Goal: Find specific page/section: Find specific page/section

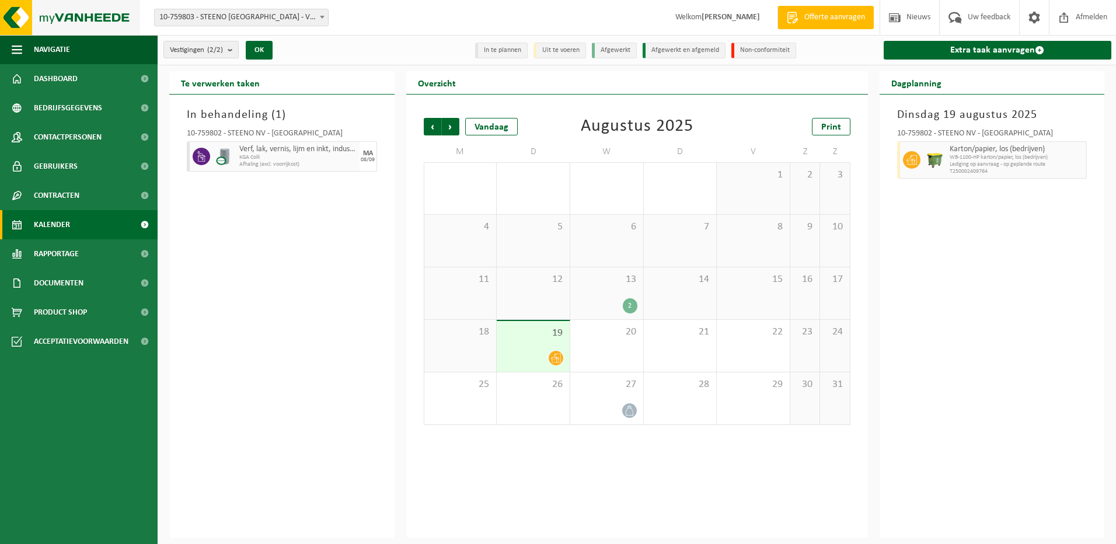
click at [54, 12] on img at bounding box center [70, 17] width 140 height 35
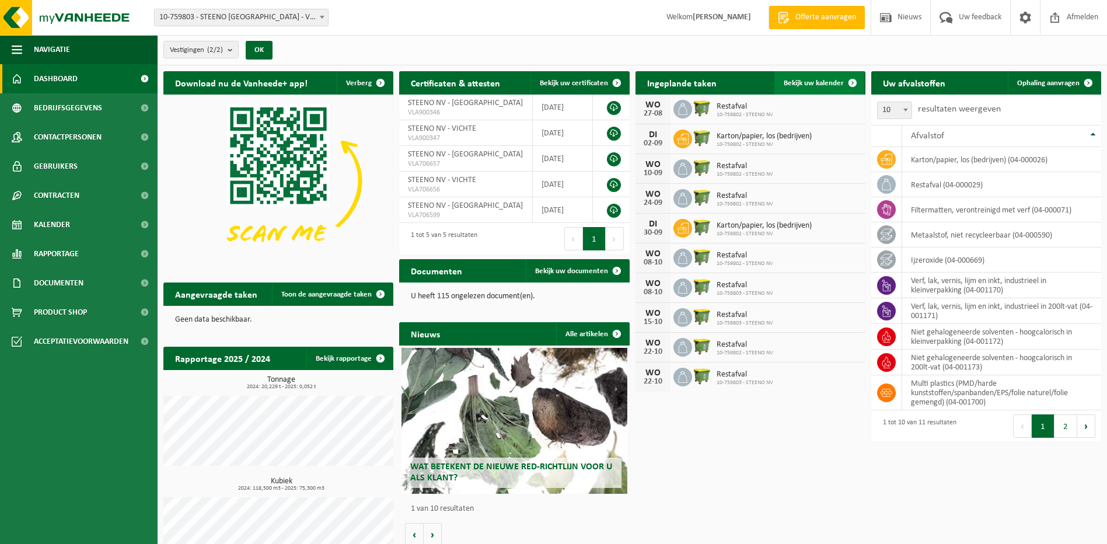
click at [812, 81] on span "Bekijk uw kalender" at bounding box center [814, 83] width 60 height 8
